Goal: Obtain resource: Obtain resource

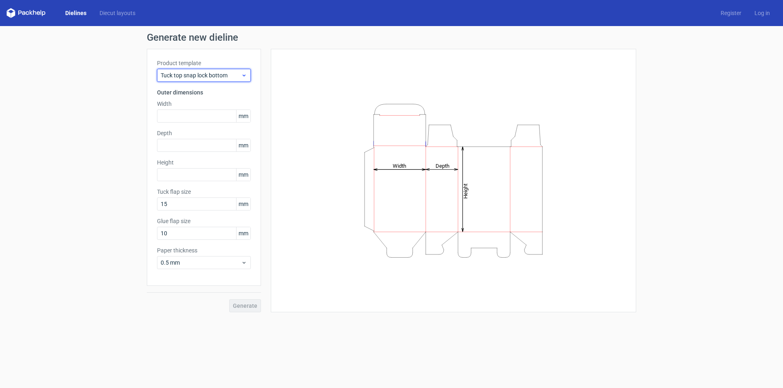
click at [233, 81] on div "Tuck top snap lock bottom" at bounding box center [204, 75] width 94 height 13
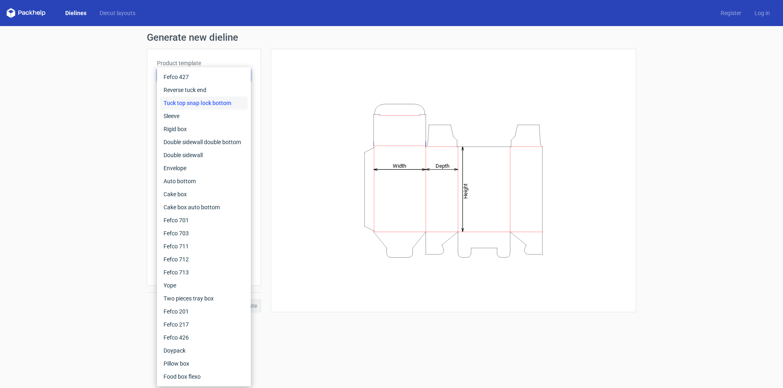
click at [299, 77] on div "Height Depth Width" at bounding box center [453, 180] width 345 height 243
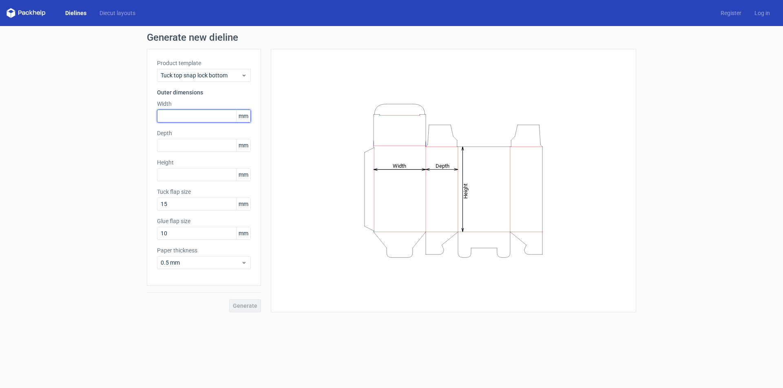
click at [210, 117] on input "text" at bounding box center [204, 116] width 94 height 13
click at [241, 119] on span "mm" at bounding box center [243, 116] width 14 height 12
click at [243, 119] on span "mm" at bounding box center [243, 116] width 14 height 12
click at [209, 120] on input "text" at bounding box center [204, 116] width 94 height 13
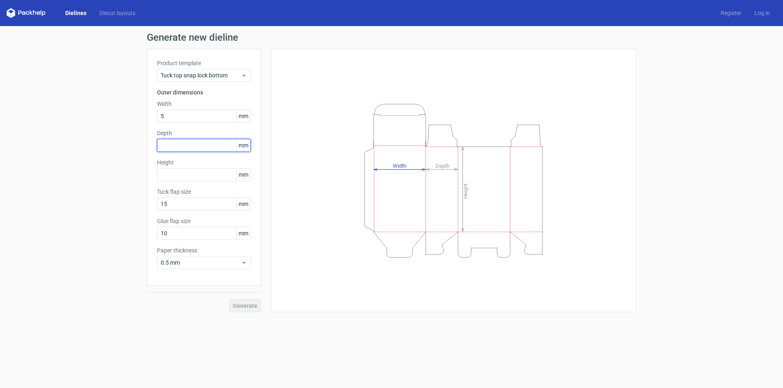
click at [197, 146] on div "Depth mm" at bounding box center [204, 140] width 94 height 23
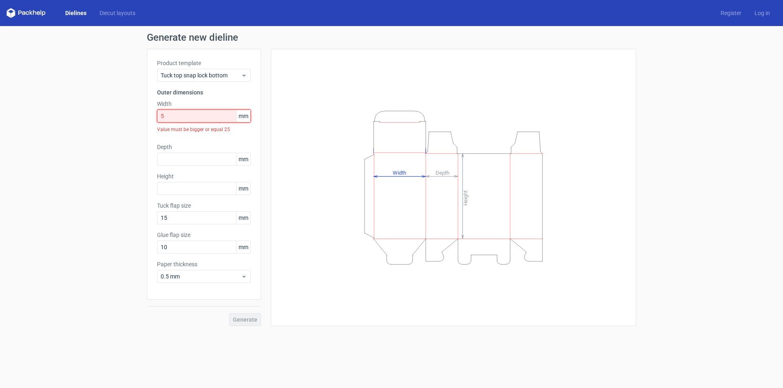
drag, startPoint x: 187, startPoint y: 119, endPoint x: 138, endPoint y: 119, distance: 48.9
click at [138, 119] on div "Generate new dieline Product template Tuck top snap lock bottom Outer dimension…" at bounding box center [391, 179] width 783 height 307
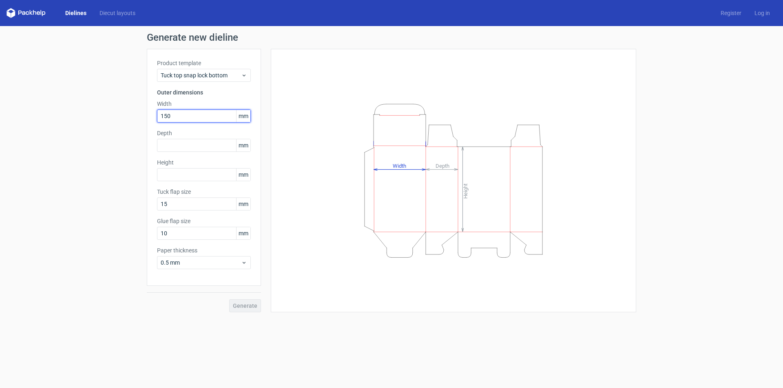
type input "150"
click at [230, 150] on input "text" at bounding box center [204, 145] width 94 height 13
click at [217, 172] on div "Product template Tuck top snap lock bottom Outer dimensions Width 150 mm Depth …" at bounding box center [204, 167] width 114 height 237
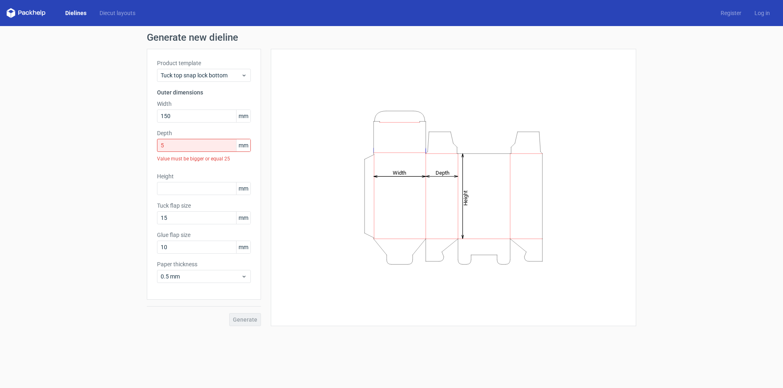
drag, startPoint x: 188, startPoint y: 136, endPoint x: 128, endPoint y: 150, distance: 62.5
click at [128, 150] on div "Generate new dieline Product template Tuck top snap lock bottom Outer dimension…" at bounding box center [391, 179] width 783 height 307
click at [187, 141] on input "5" at bounding box center [204, 145] width 94 height 13
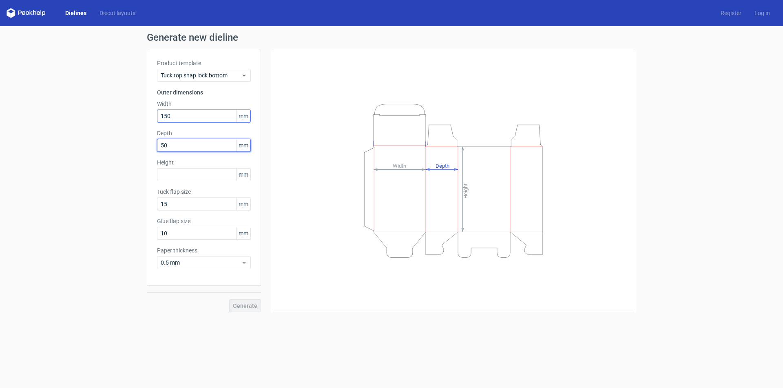
type input "50"
click at [179, 114] on input "150" at bounding box center [204, 116] width 94 height 13
type input "150"
